Goal: Task Accomplishment & Management: Manage account settings

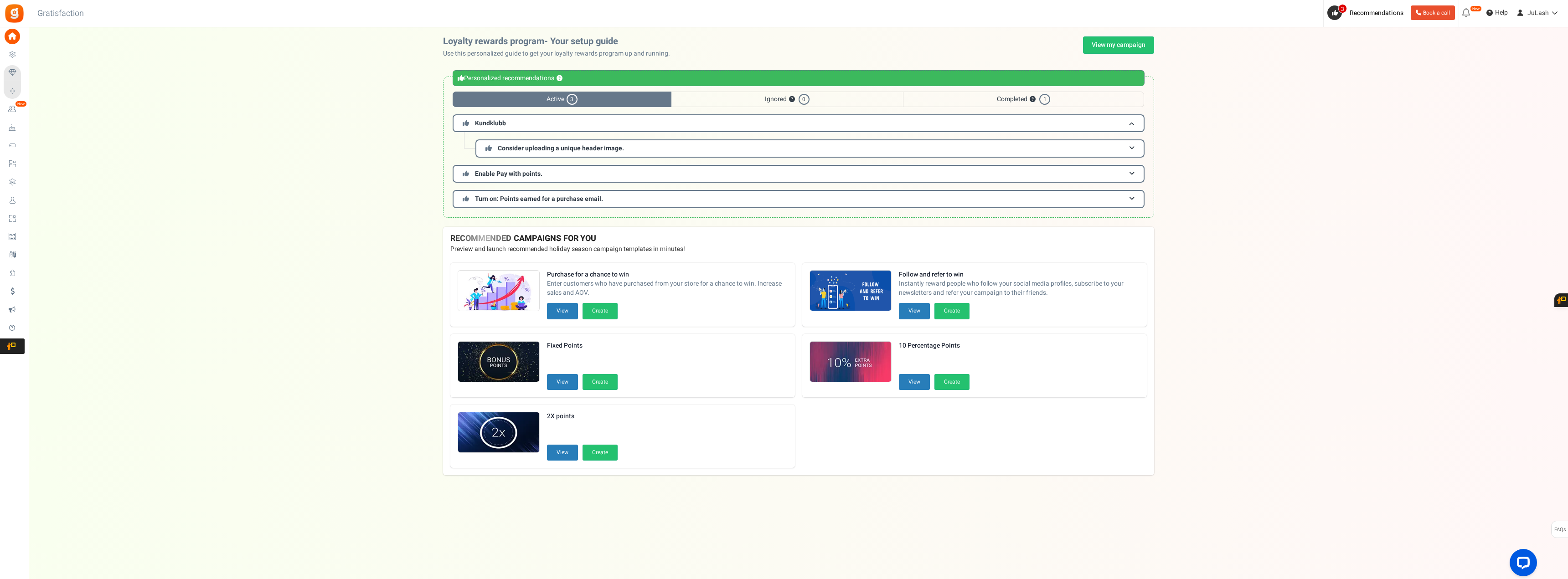
click at [0, 0] on span "Users" at bounding box center [0, 0] width 0 height 0
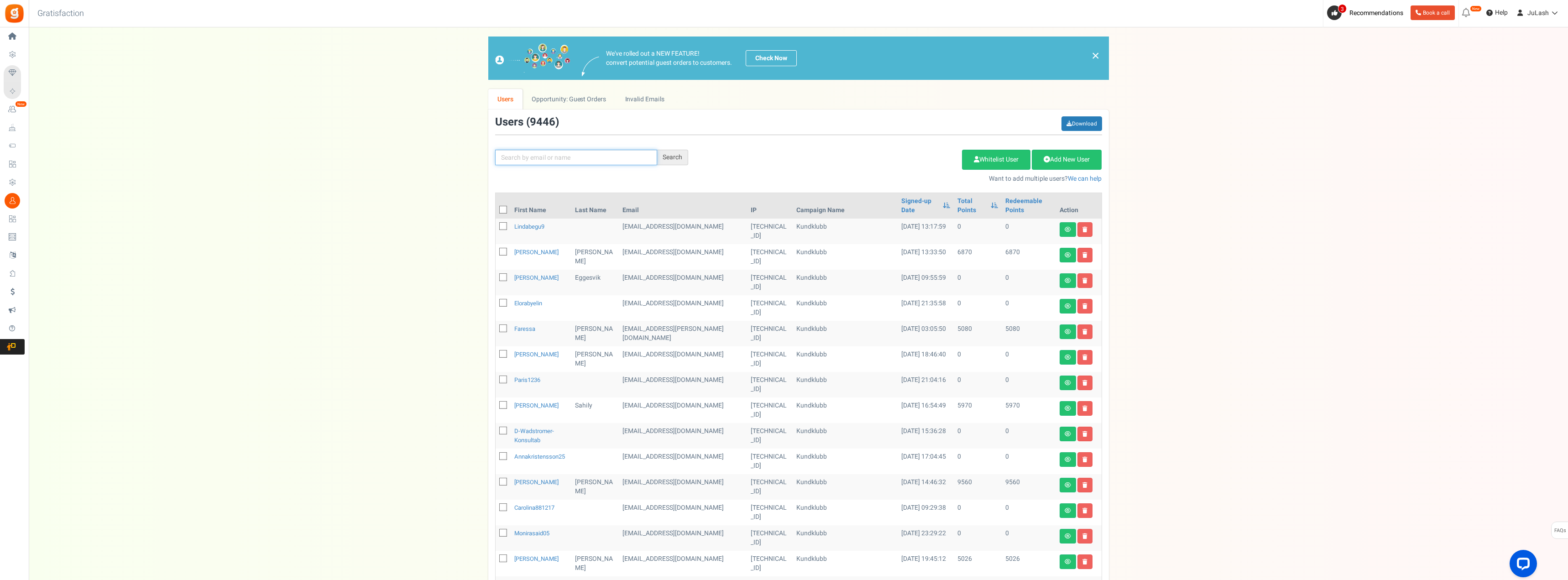
click at [544, 158] on input "text" at bounding box center [576, 158] width 162 height 16
paste input "[EMAIL_ADDRESS][DOMAIN_NAME]"
type input "[EMAIL_ADDRESS][DOMAIN_NAME]"
click at [669, 155] on div "Search" at bounding box center [672, 158] width 31 height 16
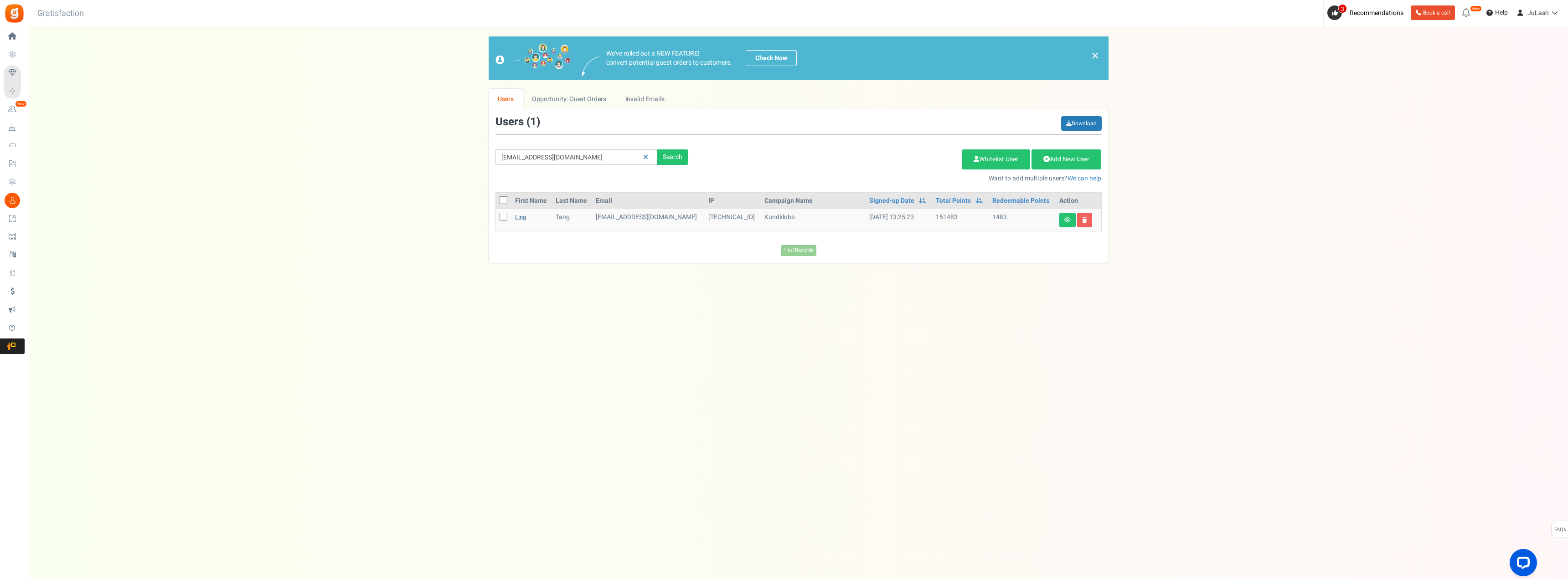
click at [524, 218] on link "Ling" at bounding box center [521, 217] width 11 height 9
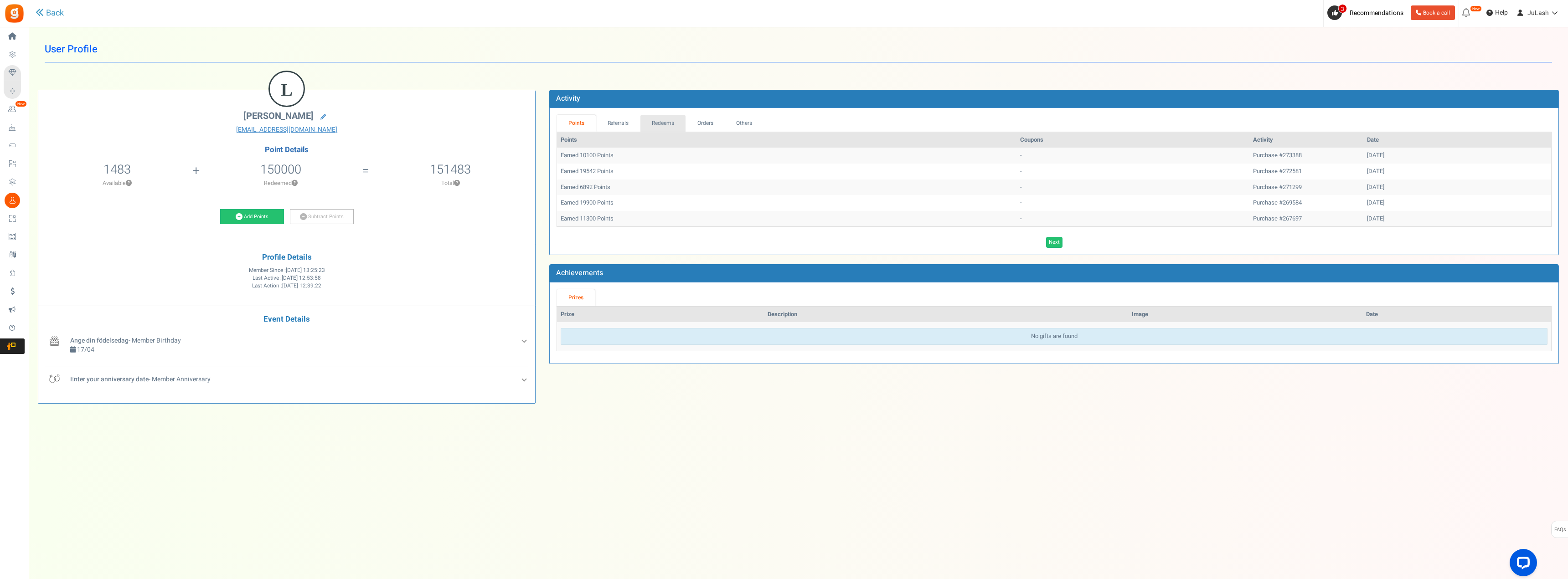
click at [661, 124] on link "Redeems" at bounding box center [663, 123] width 46 height 17
click at [1209, 153] on td "250 kr rabattkupong gr1mzvzqyh" at bounding box center [1266, 156] width 114 height 16
copy td "gr1mzvzqyh"
click at [703, 121] on link "Orders" at bounding box center [705, 123] width 40 height 17
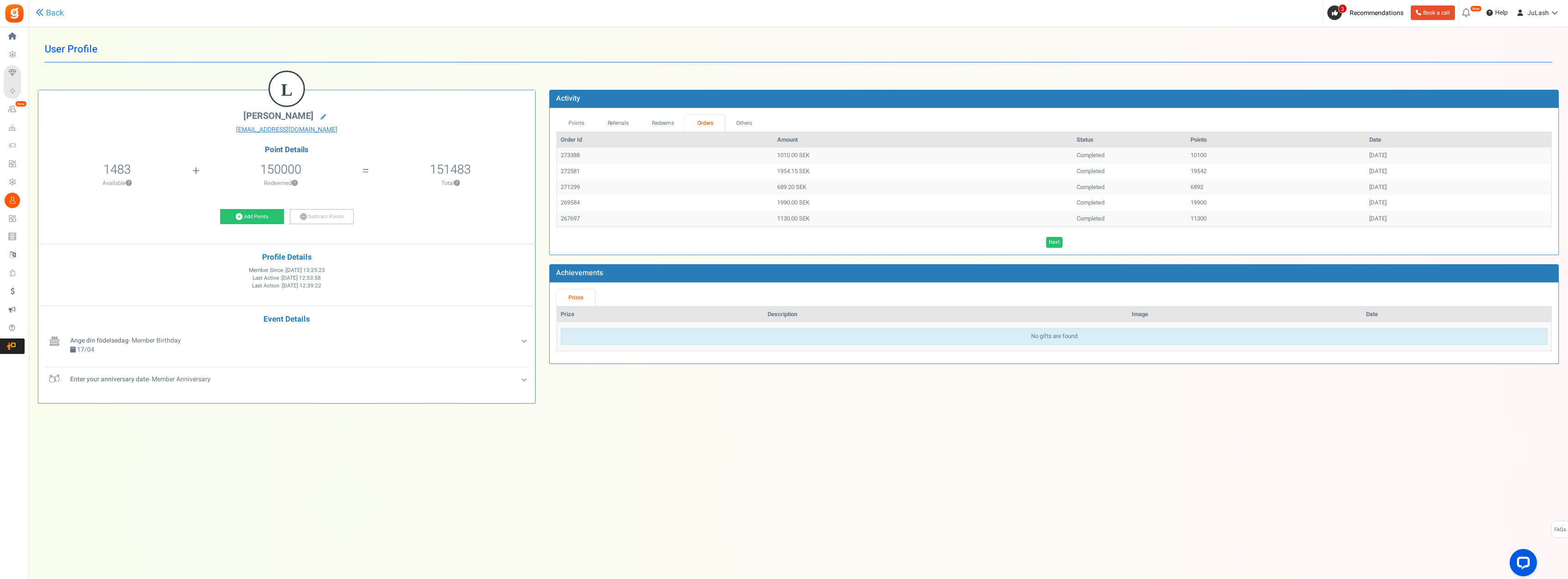
click at [575, 154] on td "273388" at bounding box center [665, 156] width 217 height 16
click at [574, 154] on td "273388" at bounding box center [665, 156] width 217 height 16
copy td "273388"
click at [660, 123] on link "Redeems" at bounding box center [663, 123] width 46 height 17
click at [1209, 157] on td "250 kr rabattkupong gr1mzvzqyh" at bounding box center [1266, 156] width 114 height 16
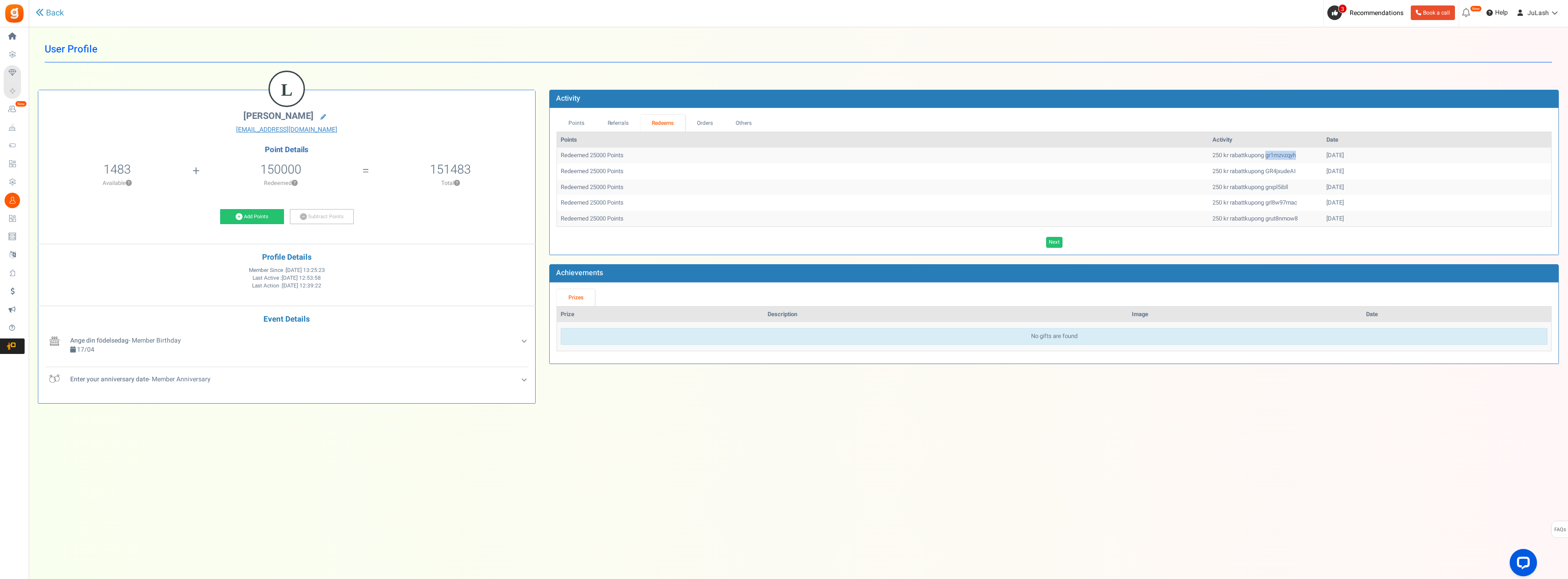
click at [1209, 157] on td "250 kr rabattkupong gr1mzvzqyh" at bounding box center [1266, 156] width 114 height 16
copy td "gr1mzvzqyh"
click at [254, 214] on link "Add Points" at bounding box center [252, 217] width 64 height 16
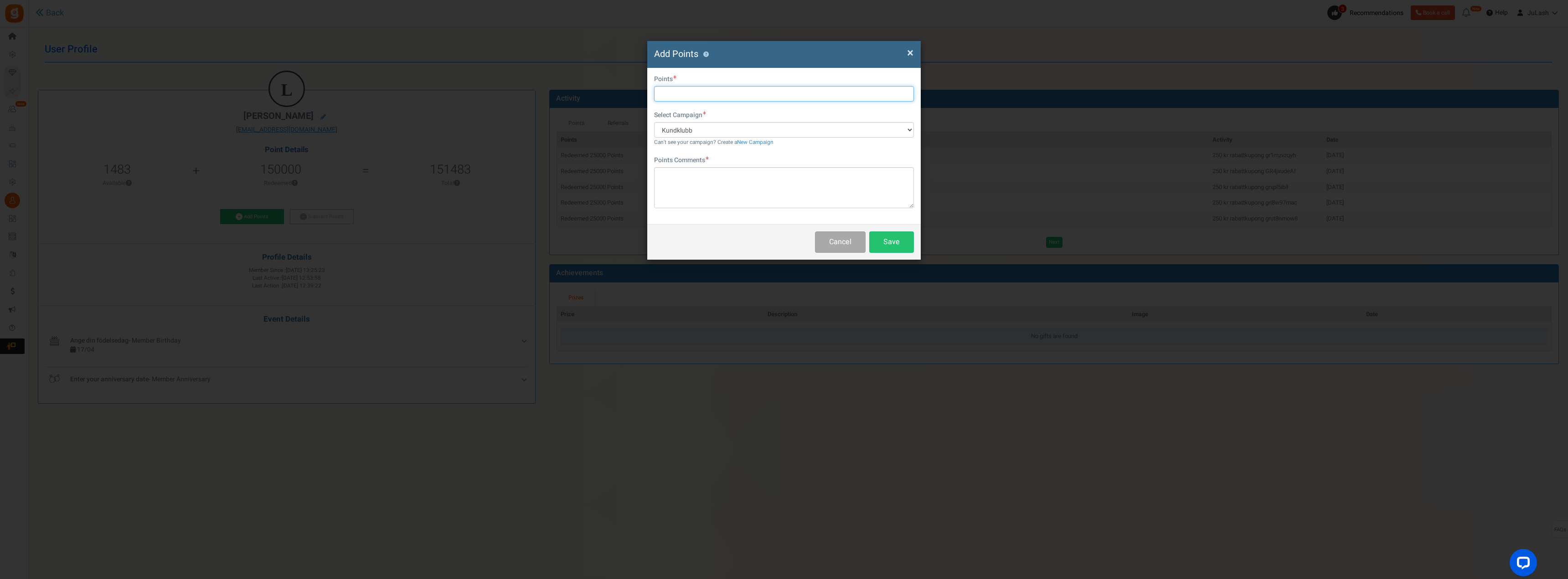
click at [693, 95] on input "text" at bounding box center [784, 94] width 259 height 16
type input "25000"
click at [705, 187] on textarea at bounding box center [784, 187] width 259 height 41
type textarea "För rabattkod"
click at [847, 244] on button "Cancel" at bounding box center [840, 242] width 51 height 21
